Goal: Task Accomplishment & Management: Use online tool/utility

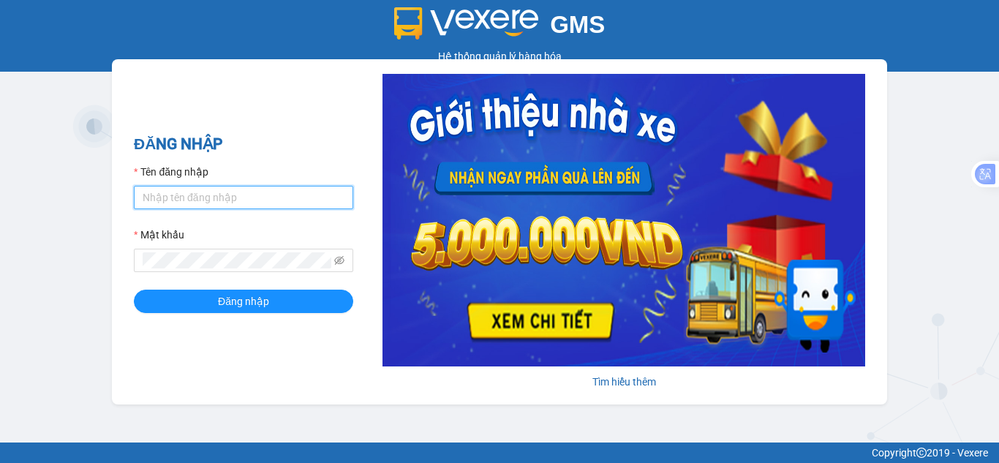
click at [182, 197] on input "Tên đăng nhập" at bounding box center [243, 197] width 219 height 23
type input "hant.petrobp"
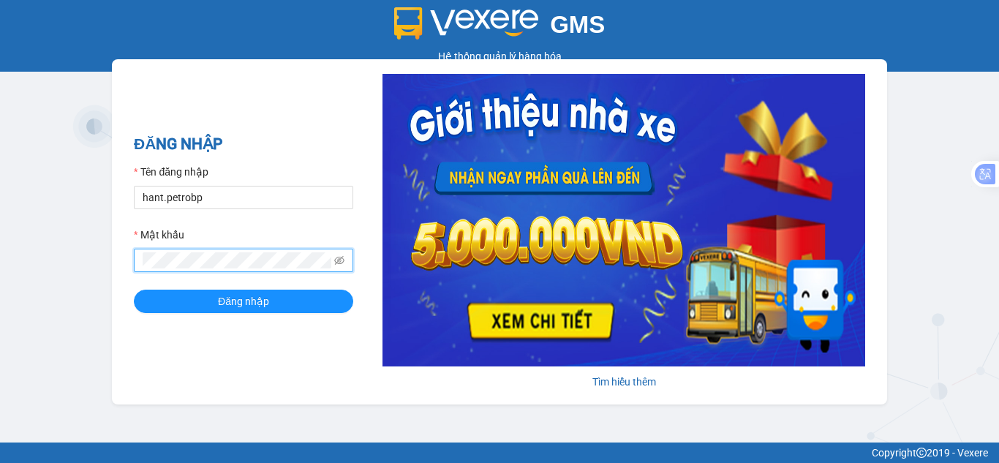
click at [134, 289] on button "Đăng nhập" at bounding box center [243, 300] width 219 height 23
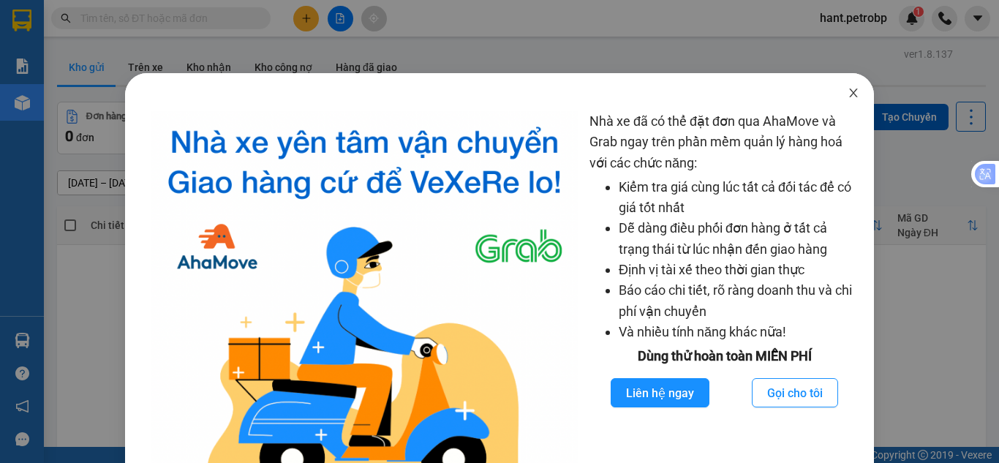
drag, startPoint x: 842, startPoint y: 97, endPoint x: 830, endPoint y: 91, distance: 13.7
click at [847, 96] on icon "close" at bounding box center [853, 93] width 12 height 12
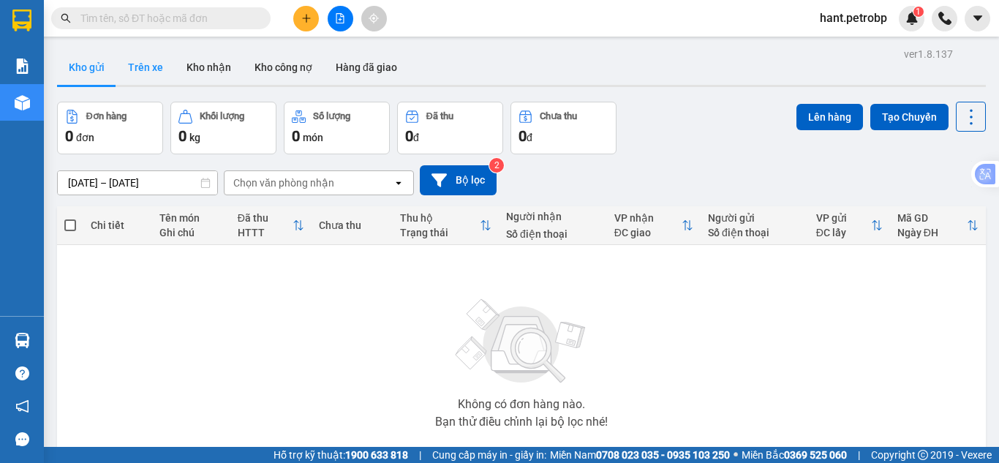
click at [129, 62] on button "Trên xe" at bounding box center [145, 67] width 58 height 35
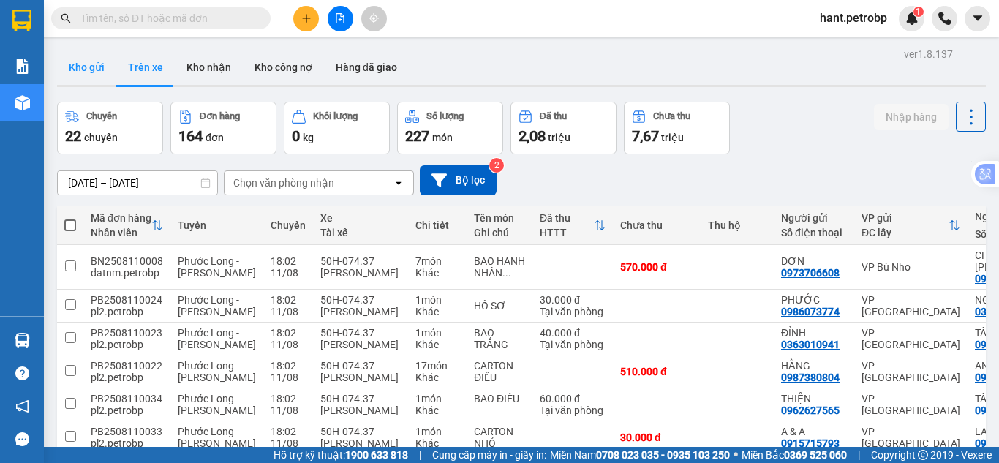
click at [94, 64] on button "Kho gửi" at bounding box center [86, 67] width 59 height 35
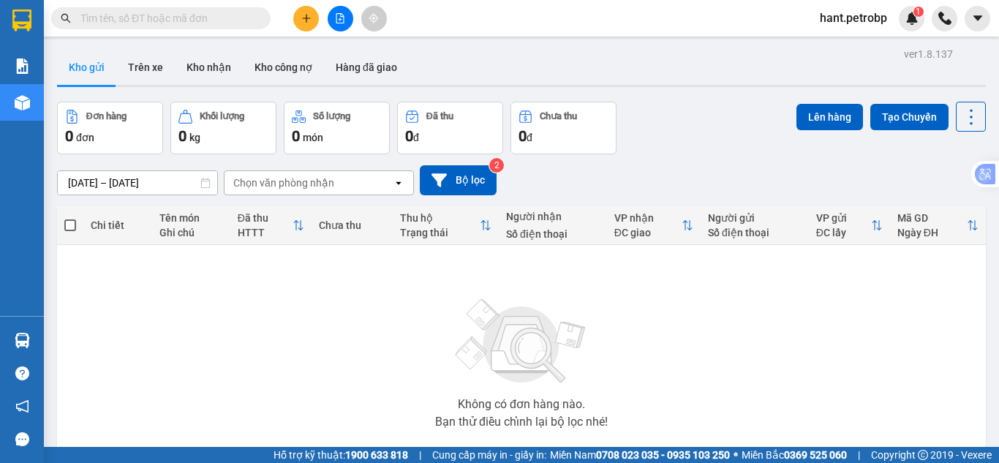
click at [122, 181] on input "[DATE] – [DATE]" at bounding box center [137, 182] width 159 height 23
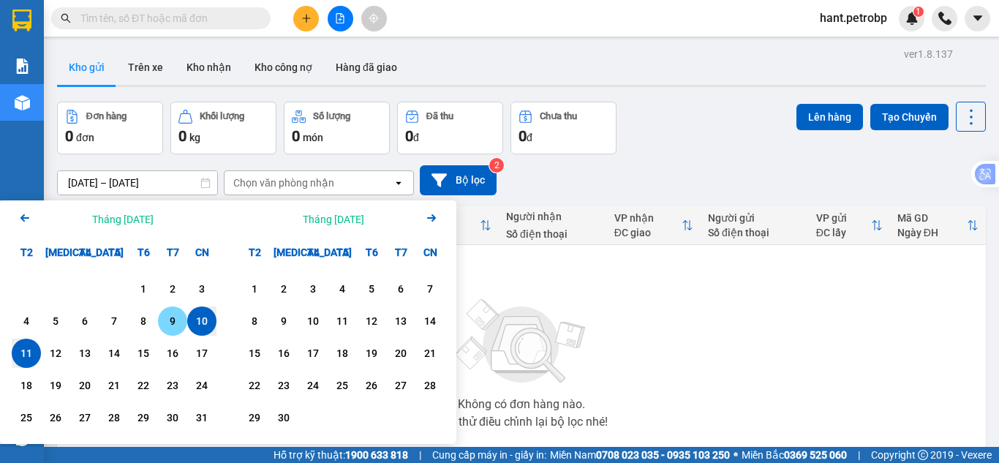
click at [170, 327] on div "9" at bounding box center [172, 321] width 20 height 18
click at [31, 355] on div "11" at bounding box center [26, 353] width 20 height 18
type input "[DATE] – [DATE]"
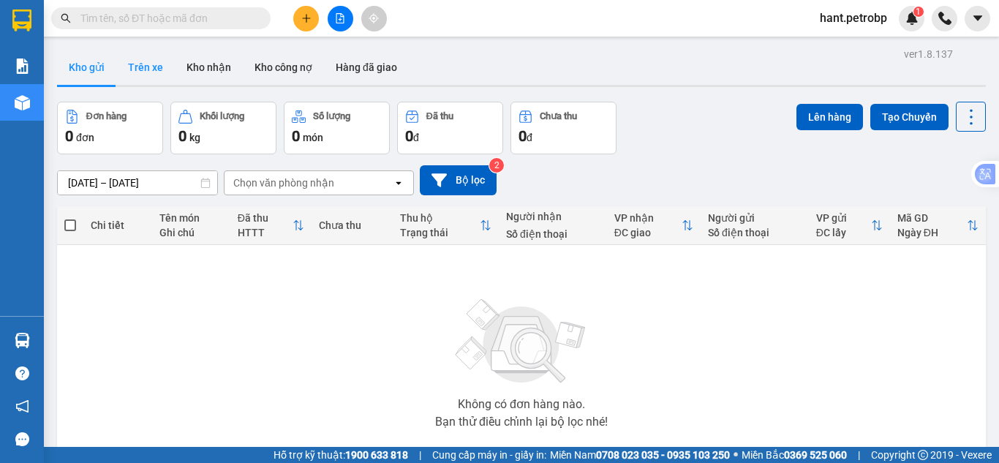
click at [157, 64] on button "Trên xe" at bounding box center [145, 67] width 58 height 35
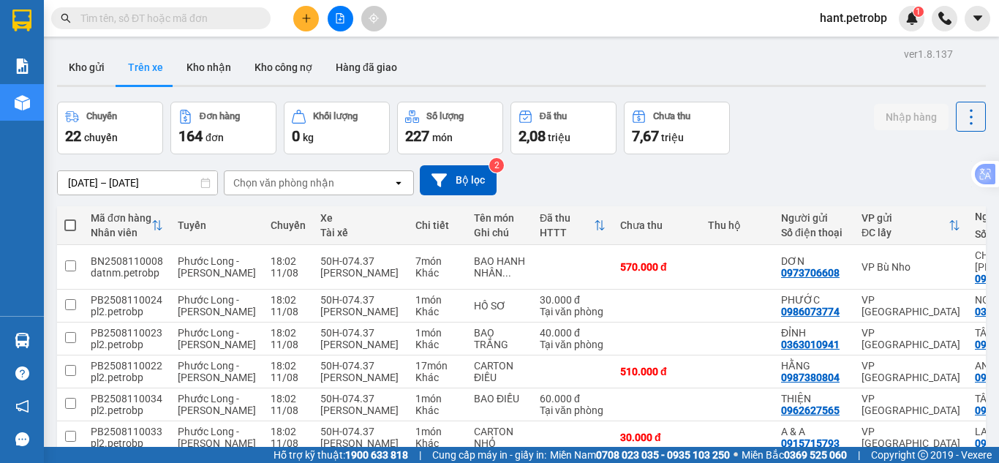
click at [175, 184] on input "[DATE] – [DATE]" at bounding box center [137, 182] width 159 height 23
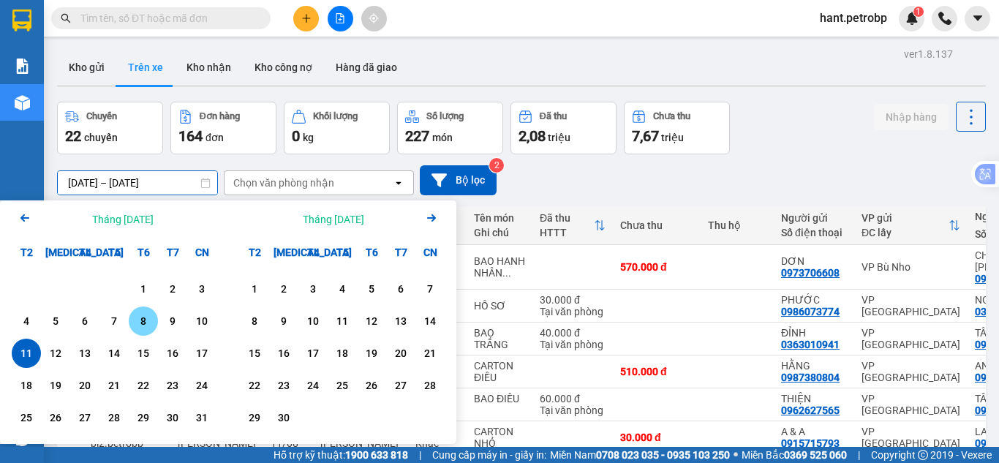
click at [146, 319] on div "8" at bounding box center [143, 321] width 20 height 18
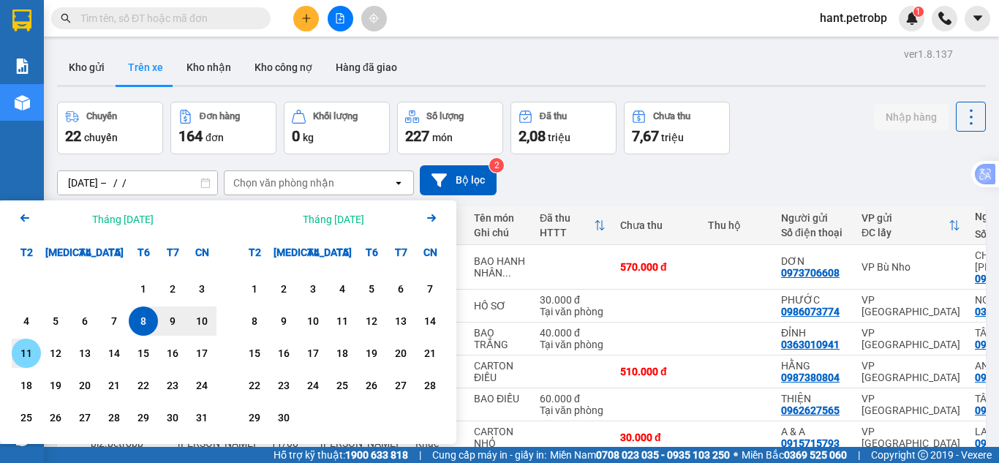
click at [29, 350] on div "11" at bounding box center [26, 353] width 20 height 18
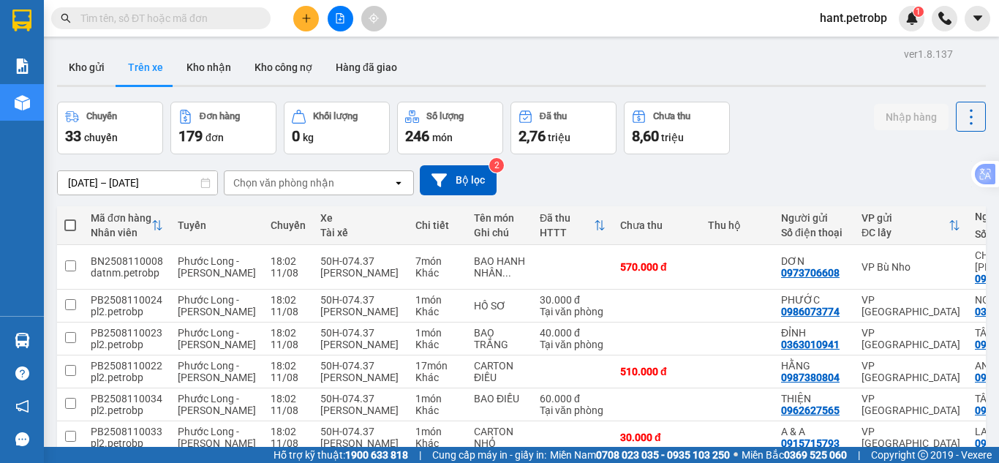
click at [344, 187] on div "Chọn văn phòng nhận" at bounding box center [308, 182] width 168 height 23
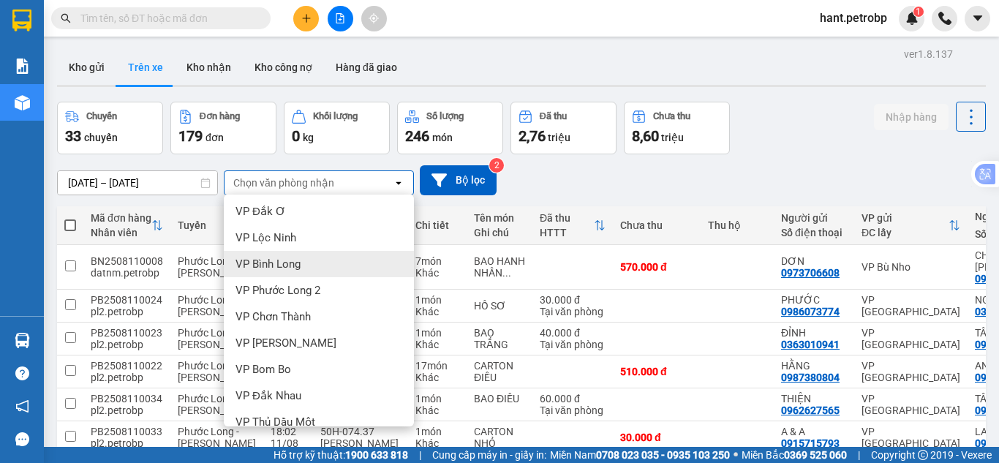
scroll to position [146, 0]
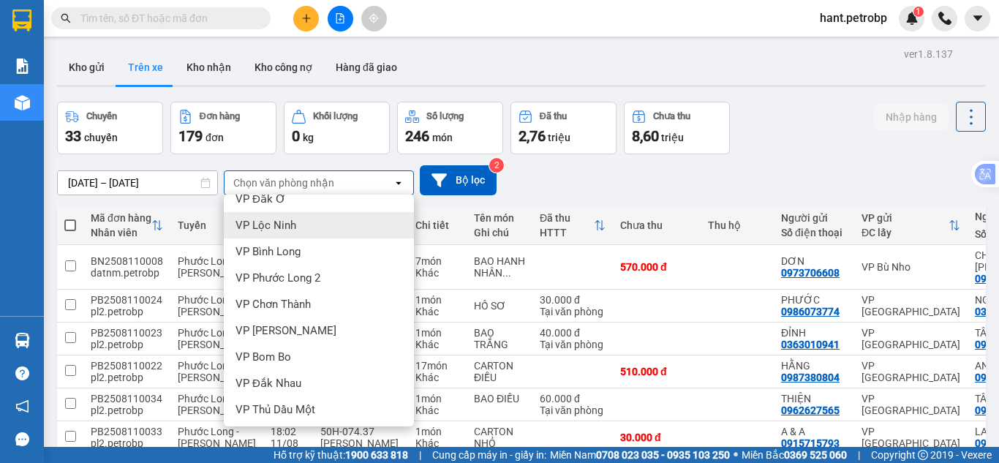
click at [283, 223] on span "VP Lộc Ninh" at bounding box center [265, 225] width 61 height 15
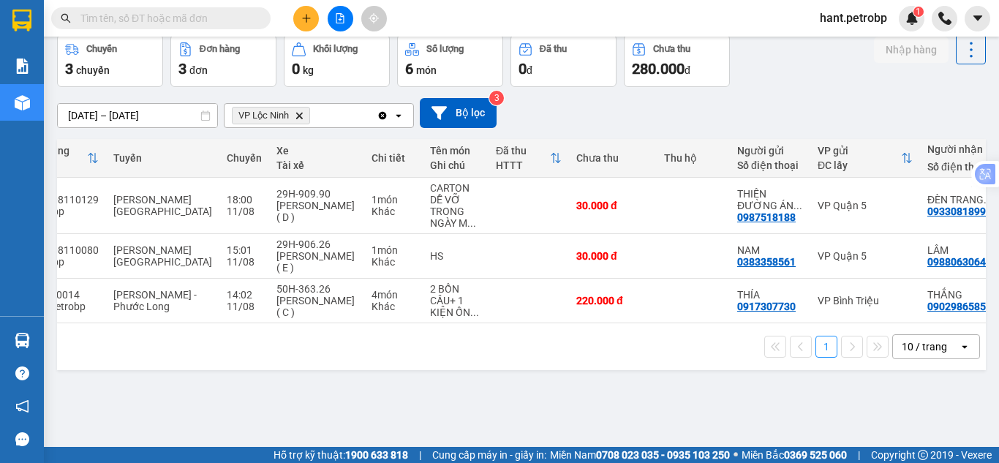
scroll to position [0, 0]
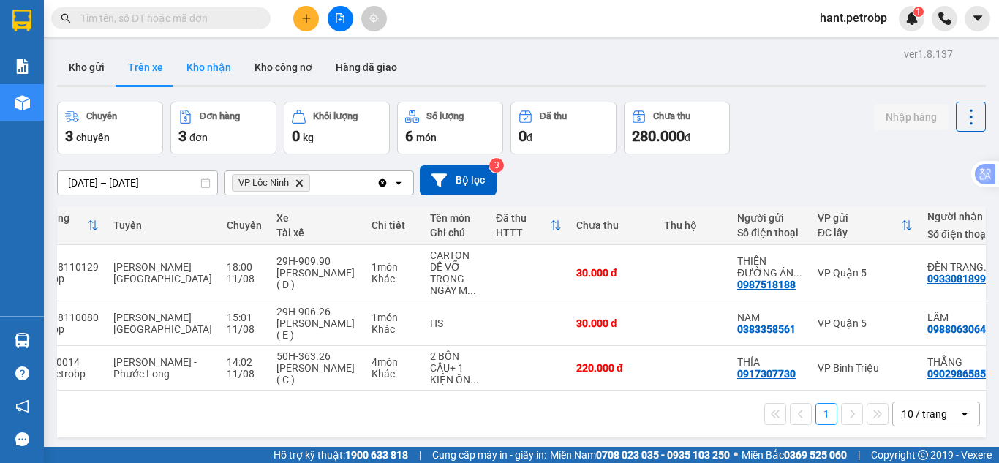
click at [206, 78] on button "Kho nhận" at bounding box center [209, 67] width 68 height 35
type input "[DATE] – [DATE]"
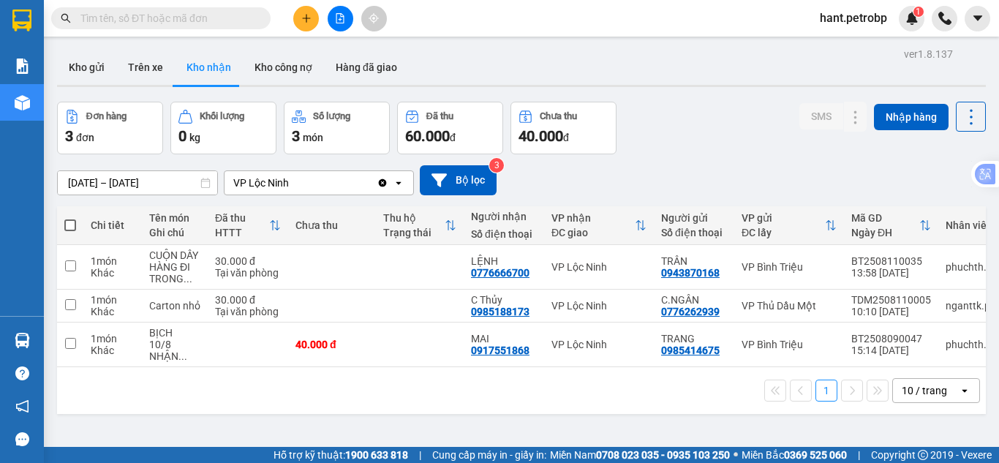
click at [881, 23] on span "hant.petrobp" at bounding box center [853, 18] width 91 height 18
click at [866, 48] on span "Đăng xuất" at bounding box center [859, 45] width 61 height 16
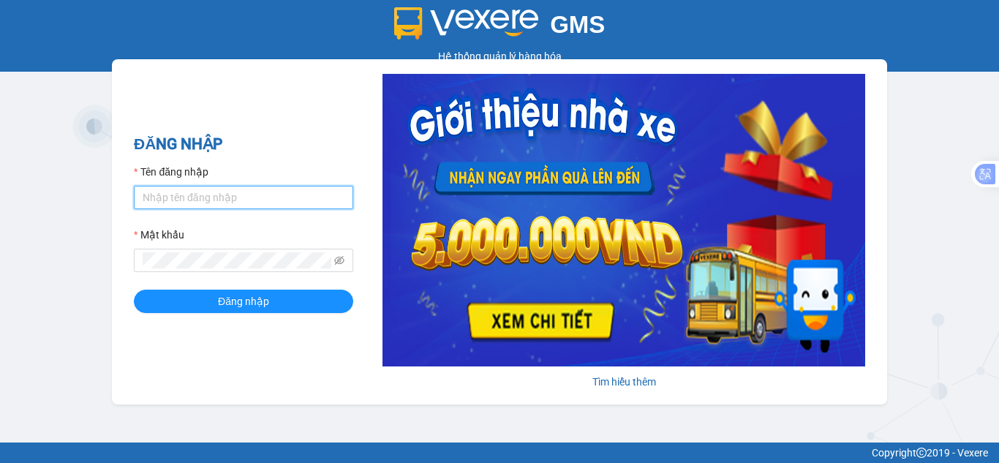
click at [252, 198] on input "Tên đăng nhập" at bounding box center [243, 197] width 219 height 23
type input "hanvng.petrobp"
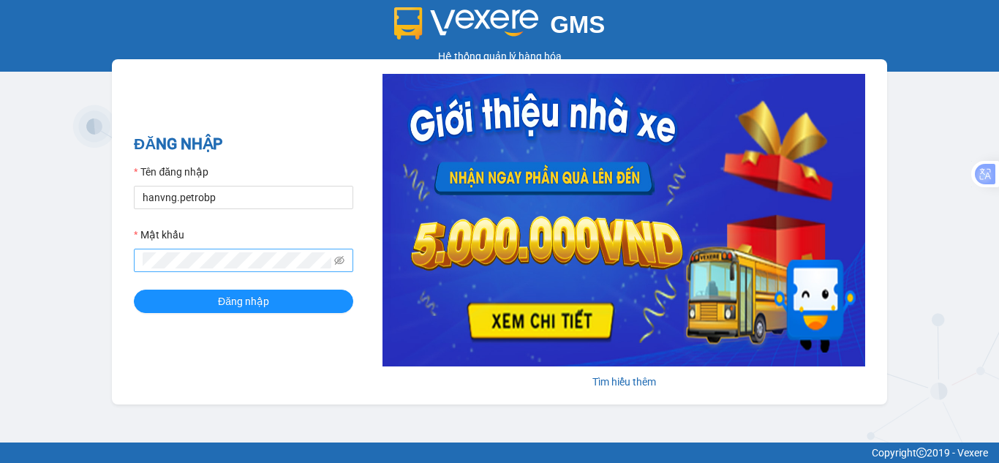
click at [212, 270] on span at bounding box center [243, 260] width 219 height 23
click at [333, 259] on span at bounding box center [243, 260] width 219 height 23
click at [348, 257] on span at bounding box center [243, 260] width 219 height 23
click at [344, 260] on icon "eye-invisible" at bounding box center [339, 260] width 10 height 9
click at [28, 262] on div "GMS Hệ thống quản lý hàng hóa ĐĂNG NHẬP Tên đăng nhập hanvng.petrobp Mật khẩu Đ…" at bounding box center [499, 221] width 999 height 442
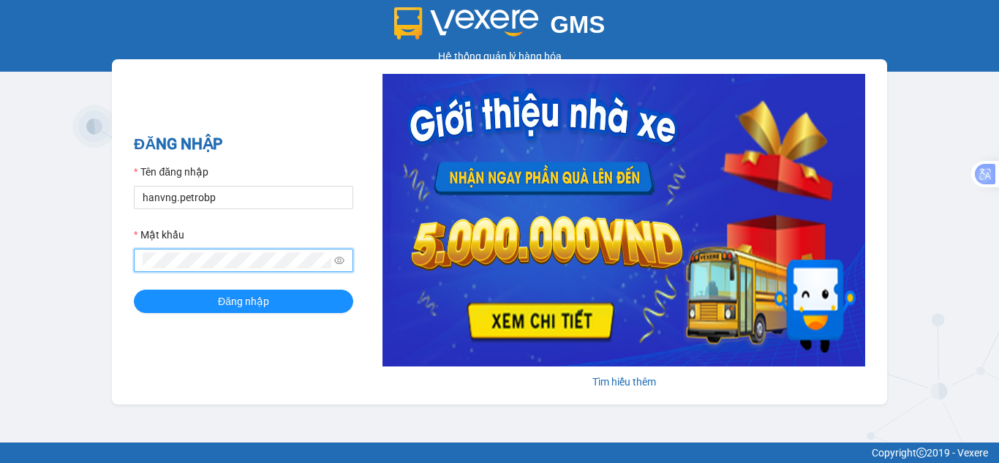
click at [134, 289] on button "Đăng nhập" at bounding box center [243, 300] width 219 height 23
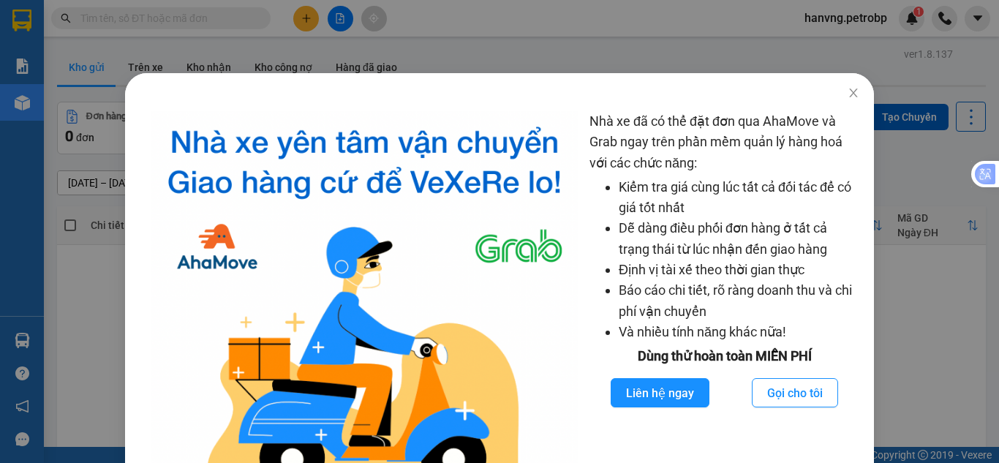
drag, startPoint x: 455, startPoint y: 57, endPoint x: 292, endPoint y: 67, distance: 164.1
click at [454, 57] on div "Nhà xe đã có thể đặt đơn qua AhaMove và Grab ngay trên phần mềm quản lý hàng ho…" at bounding box center [499, 231] width 999 height 463
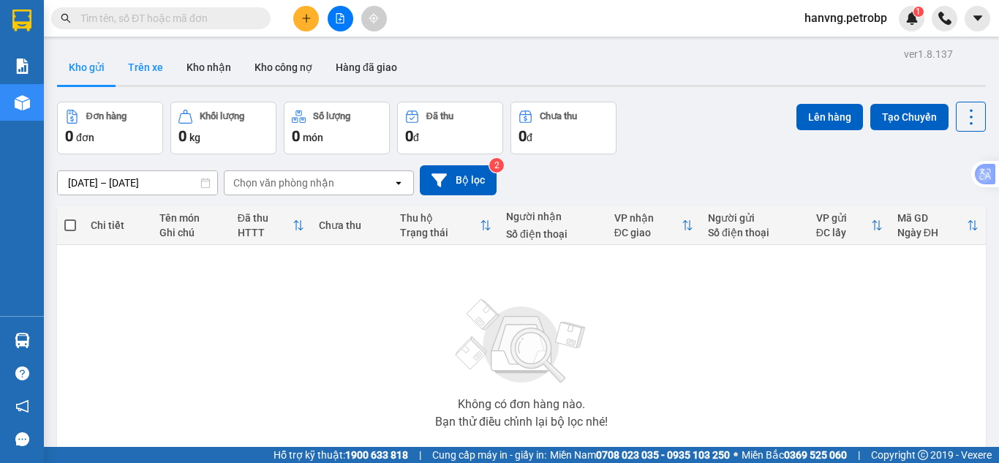
click at [127, 68] on button "Trên xe" at bounding box center [145, 67] width 58 height 35
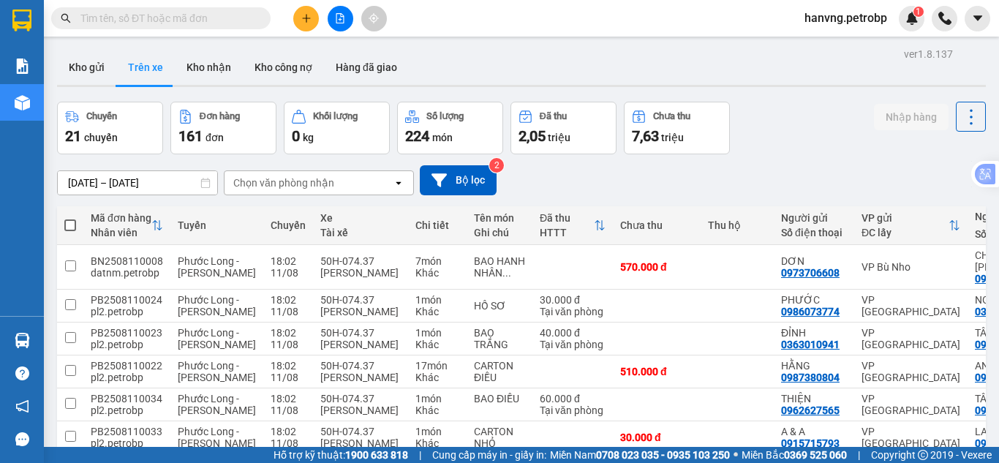
click at [78, 183] on input "[DATE] – [DATE]" at bounding box center [137, 182] width 159 height 23
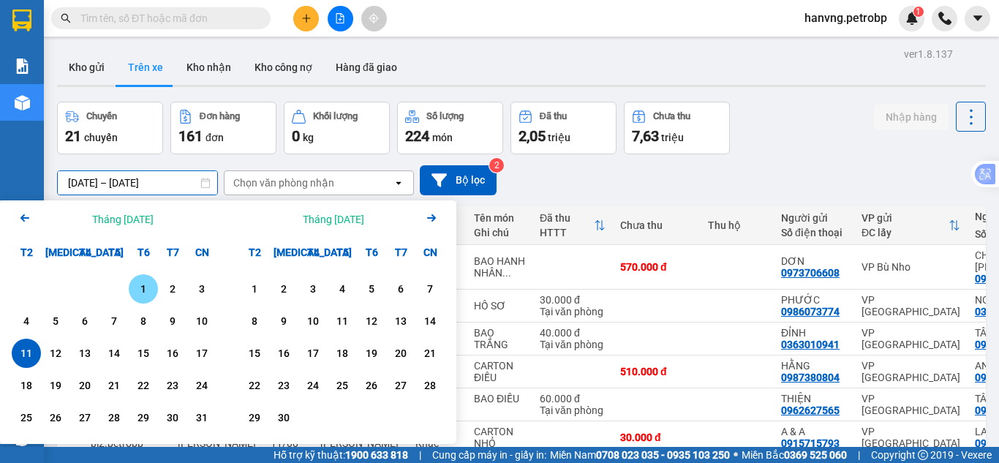
click at [135, 289] on div "1" at bounding box center [143, 289] width 20 height 18
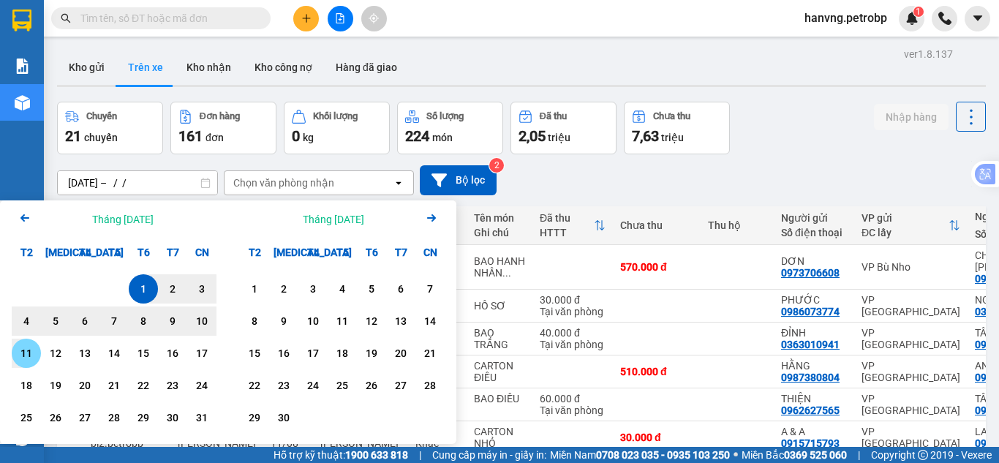
click at [29, 350] on div "11" at bounding box center [26, 353] width 20 height 18
type input "01/08/2025 – 11/08/2025"
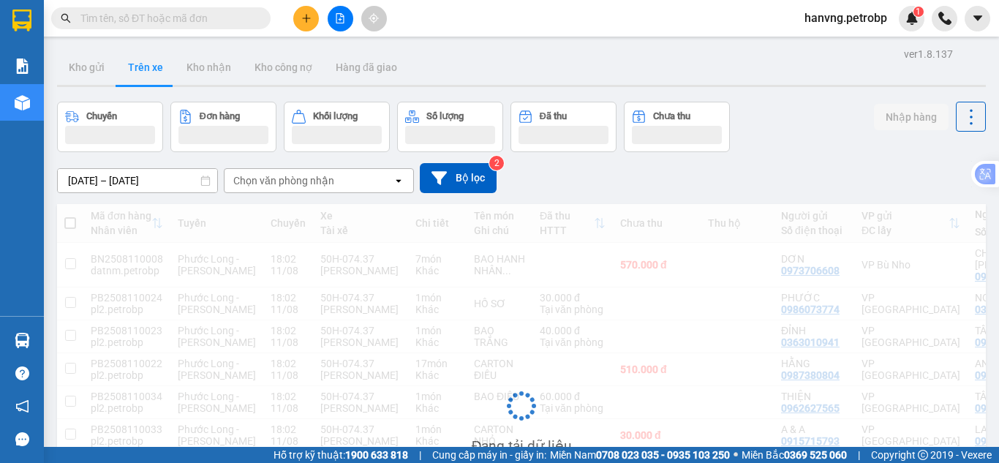
click at [299, 182] on div "Chọn văn phòng nhận" at bounding box center [283, 180] width 101 height 15
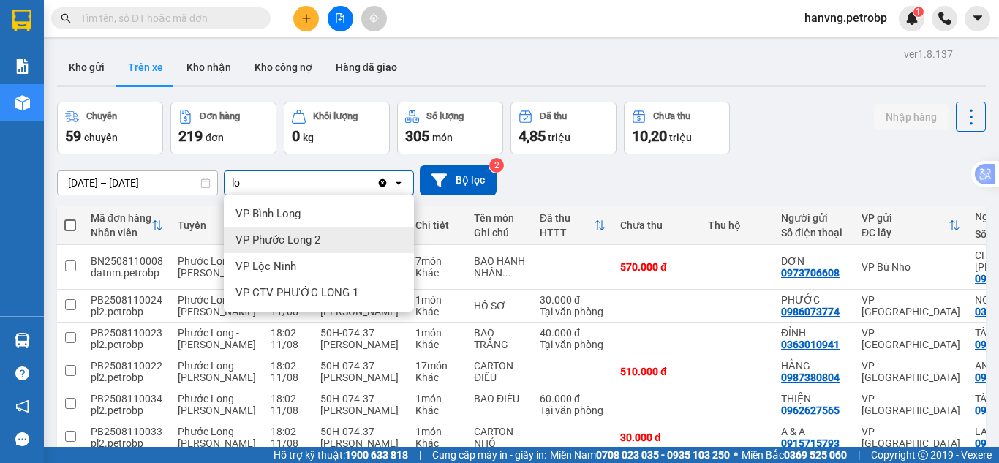
type input "lo"
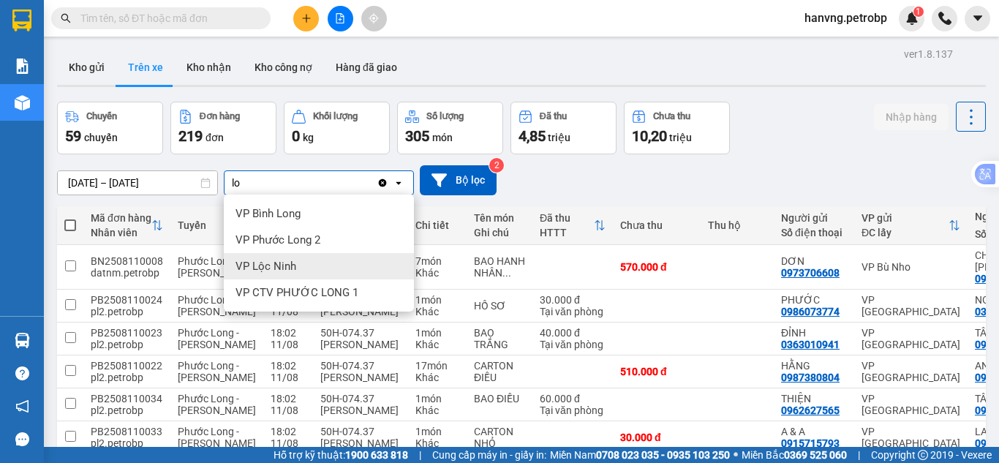
click at [271, 258] on div "VP Lộc Ninh" at bounding box center [319, 266] width 190 height 26
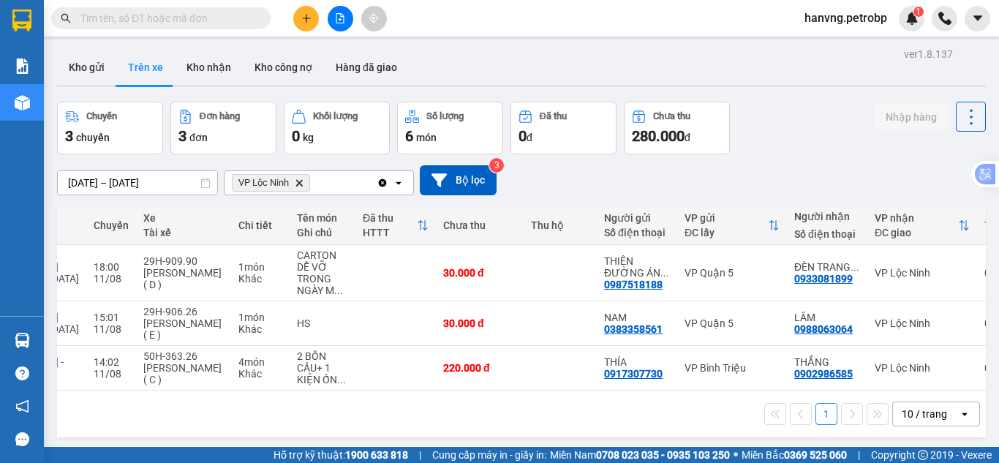
scroll to position [0, 227]
